Goal: Check status: Check status

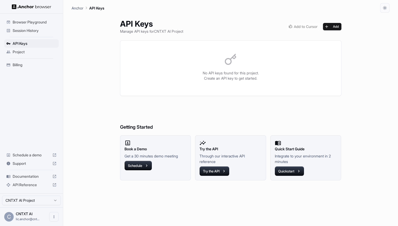
click at [31, 31] on span "Session History" at bounding box center [35, 30] width 44 height 5
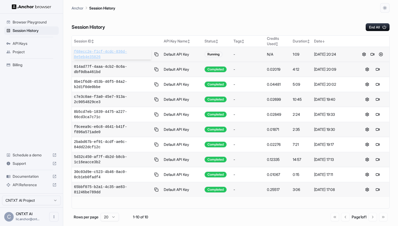
click at [142, 52] on span "f68ecc2e-f1cf-4cdc-836d-8e5eb4e35826" at bounding box center [112, 54] width 77 height 11
